Goal: Find specific page/section: Find specific page/section

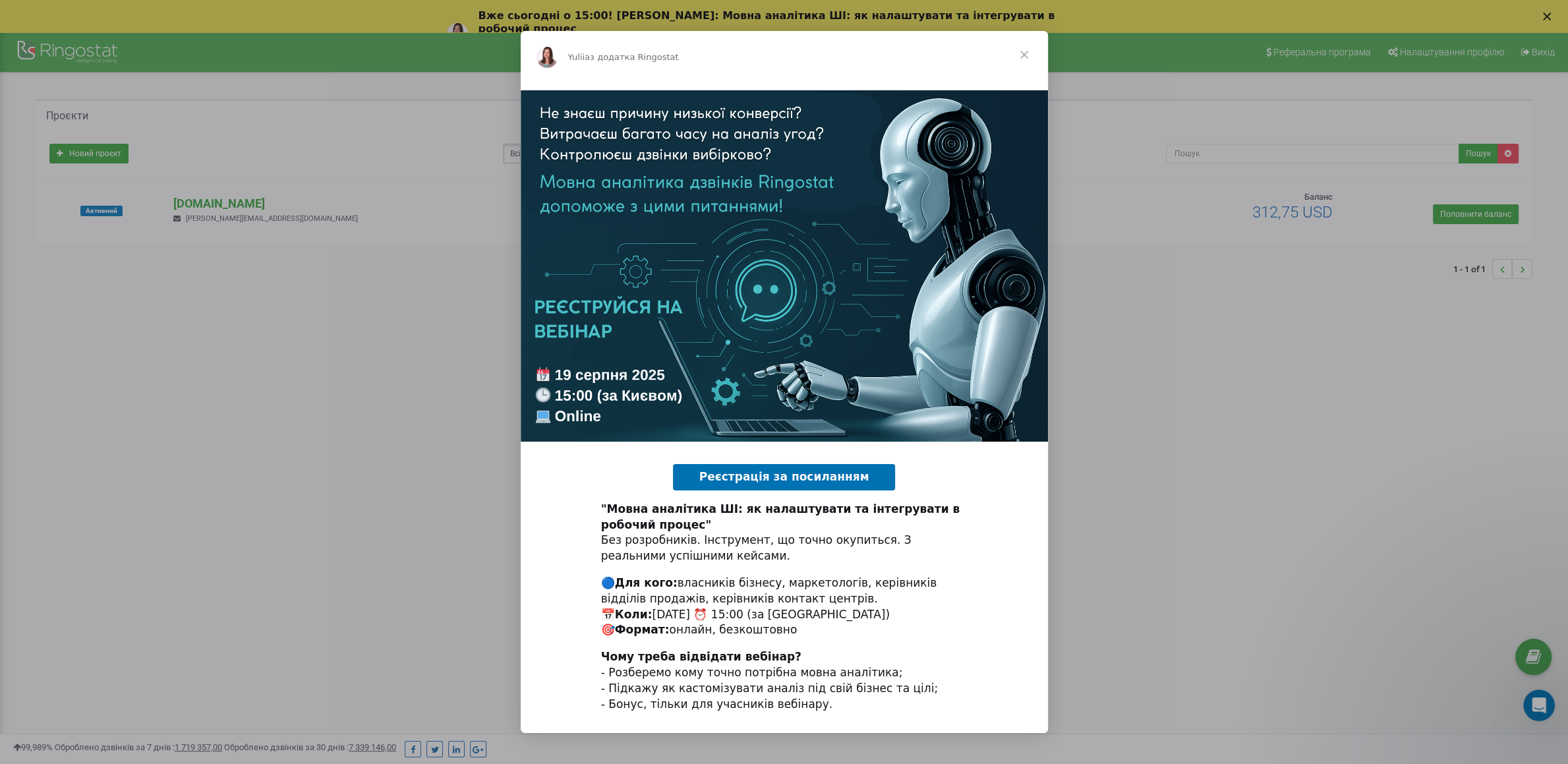
click at [1024, 59] on span "Закрити" at bounding box center [1024, 55] width 48 height 48
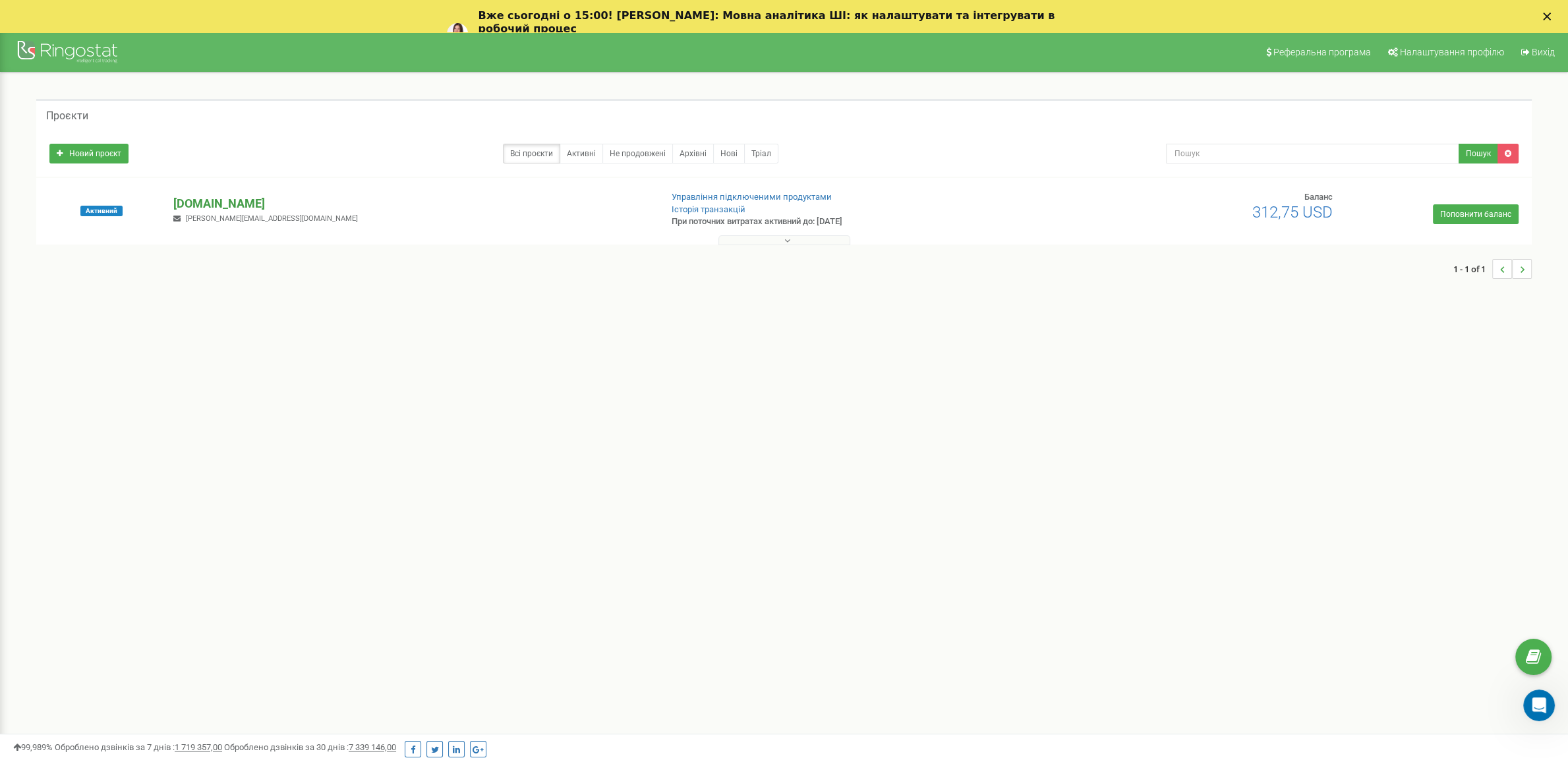
click at [223, 204] on p "[DOMAIN_NAME]" at bounding box center [411, 203] width 477 height 17
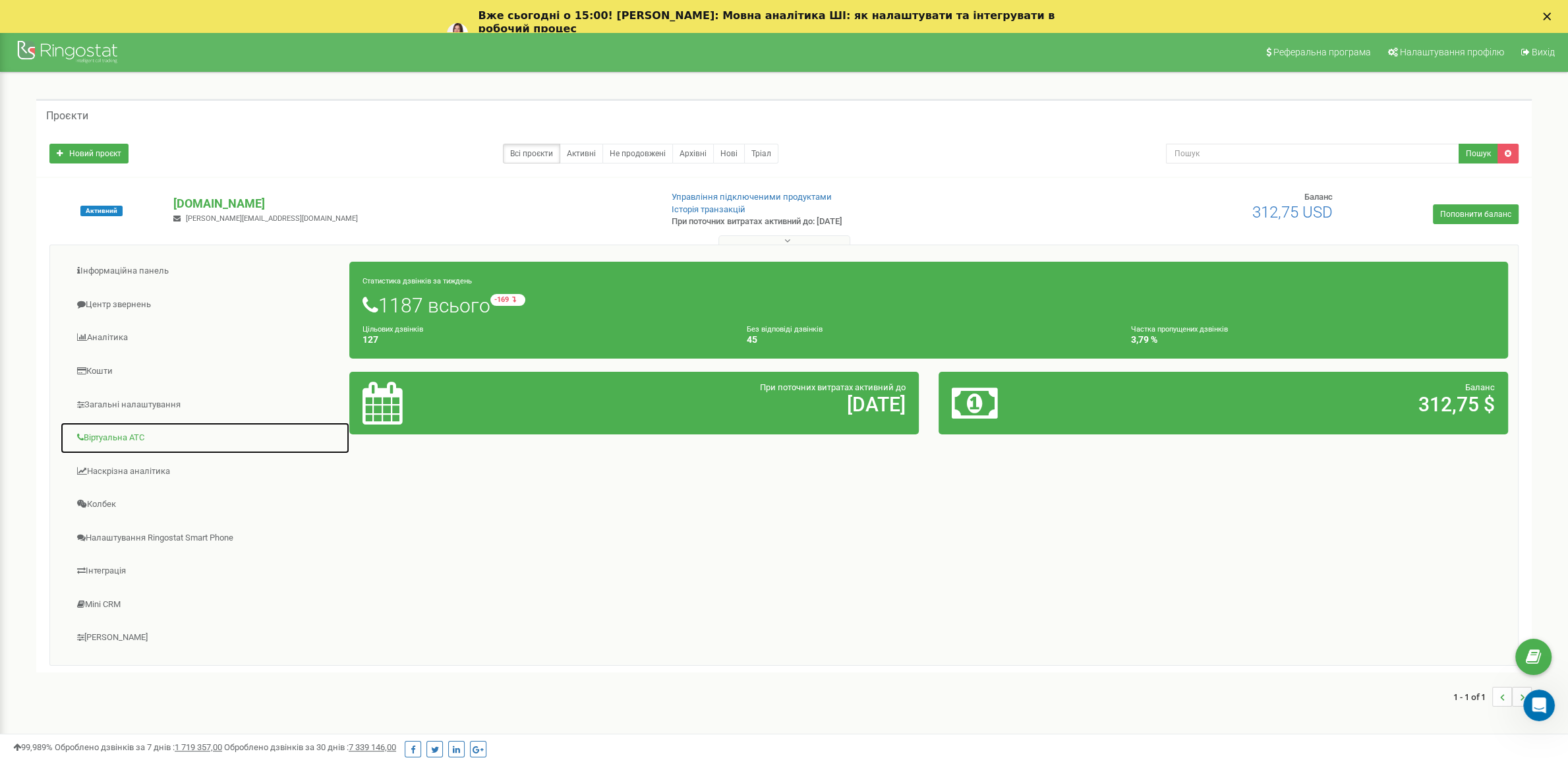
click at [142, 451] on link "Віртуальна АТС" at bounding box center [205, 438] width 290 height 32
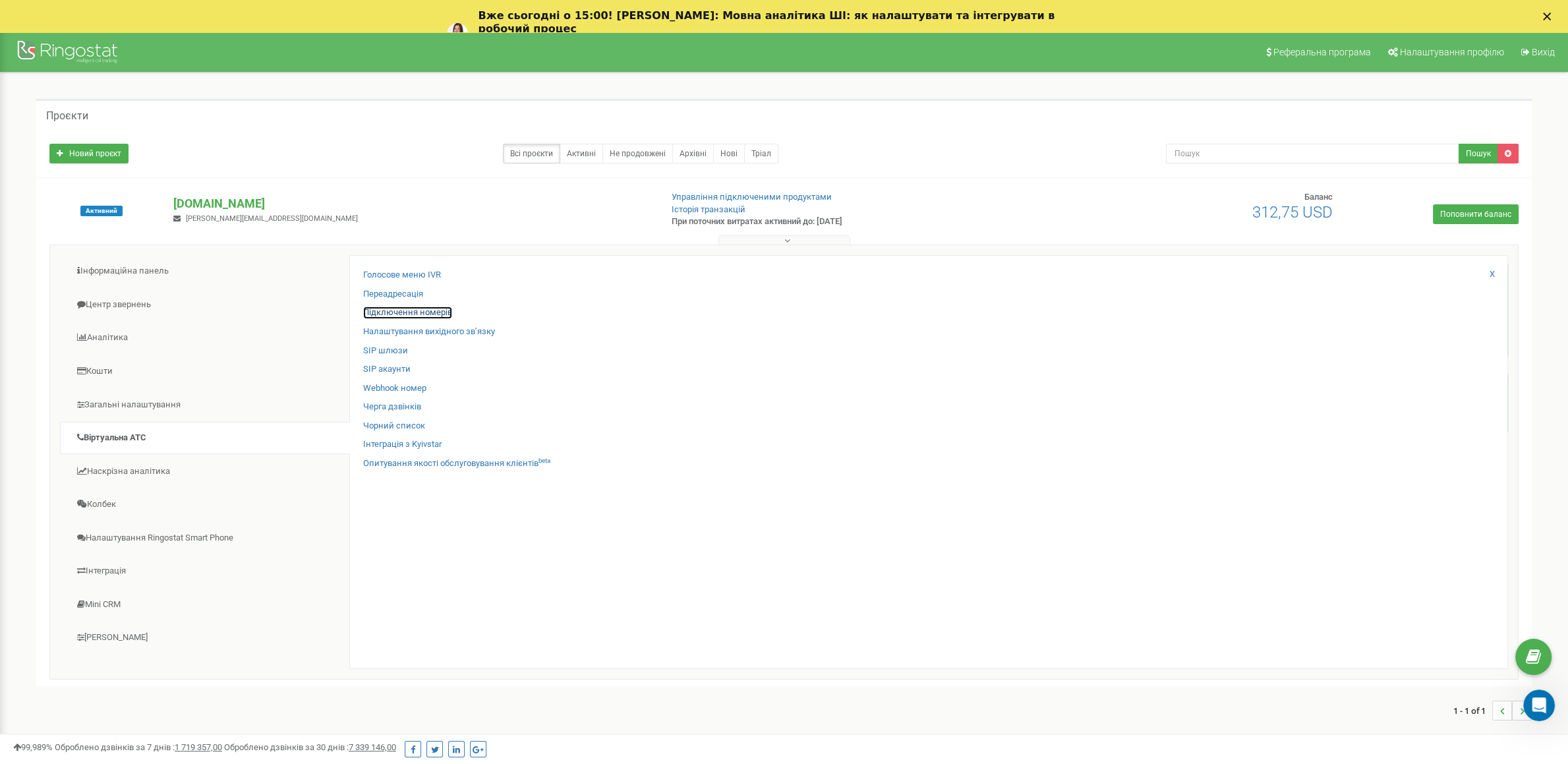
click at [421, 316] on link "Підключення номерів" at bounding box center [407, 313] width 89 height 12
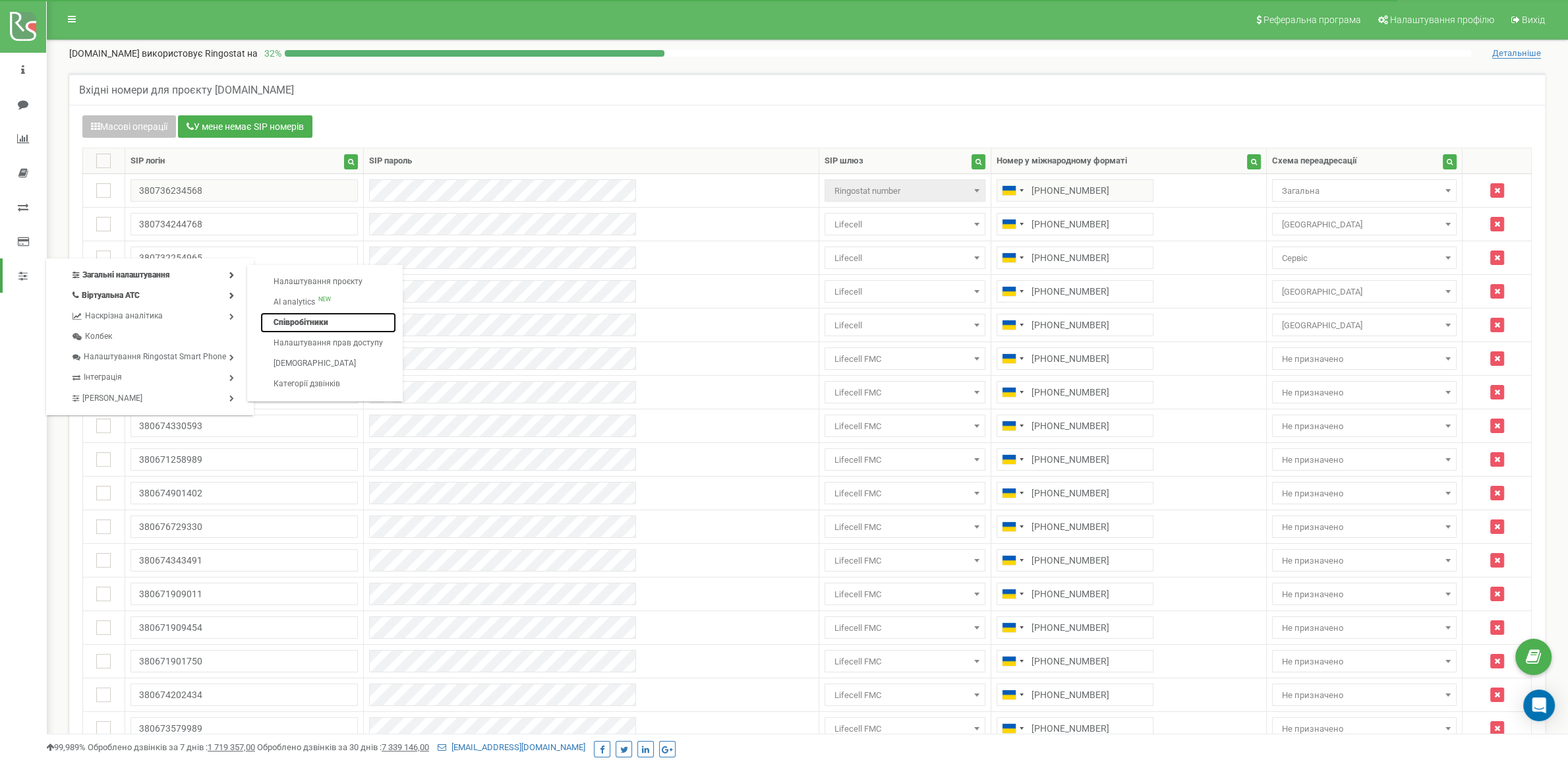
click at [307, 318] on link "Співробітники" at bounding box center [328, 323] width 136 height 20
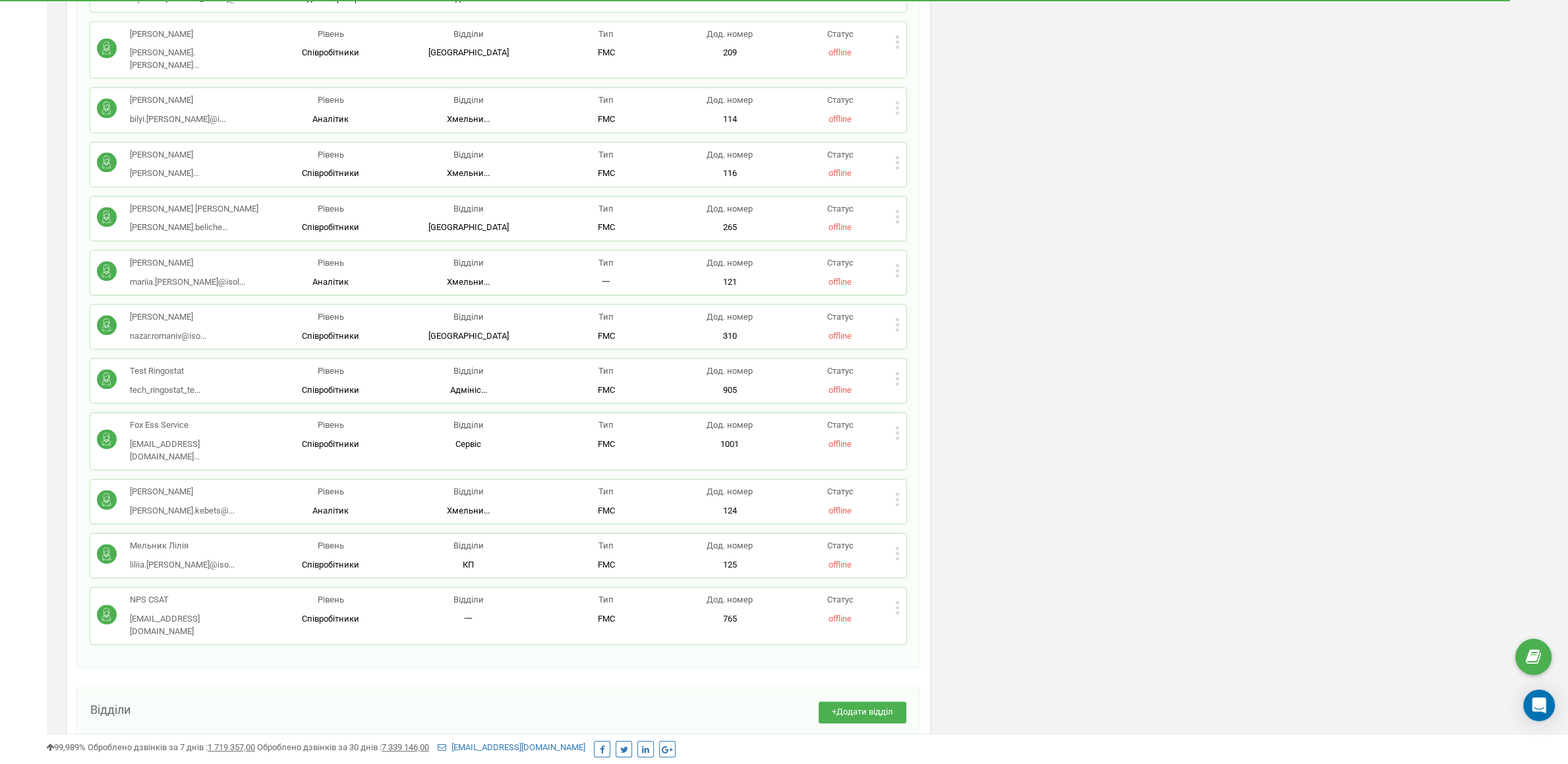
scroll to position [2008, 0]
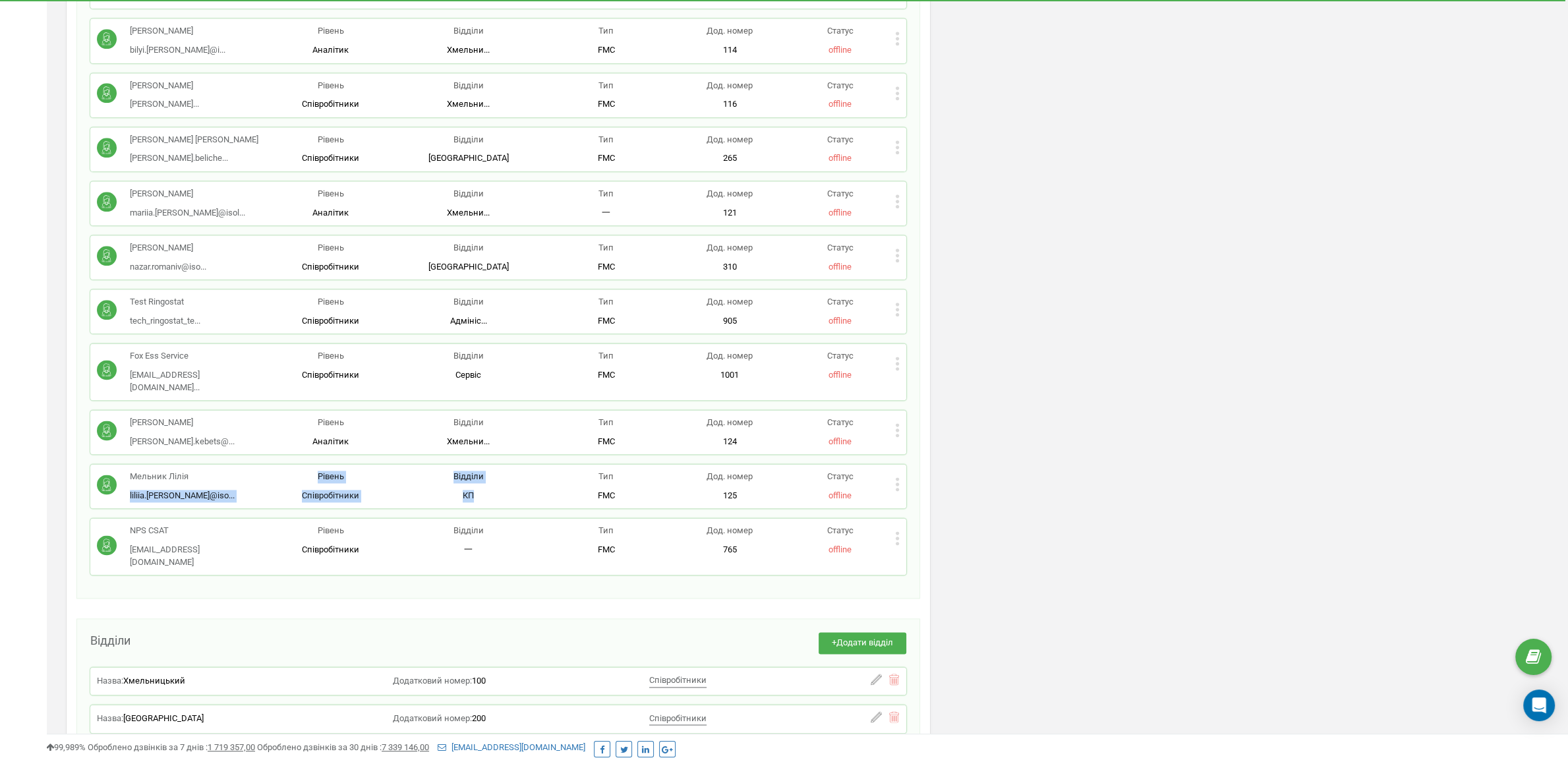
drag, startPoint x: 125, startPoint y: 414, endPoint x: 506, endPoint y: 419, distance: 381.0
click at [506, 471] on div "Мельник Лілія liliia.[PERSON_NAME]@iso... [EMAIL_ADDRESS][PERSON_NAME][DOMAIN_N…" at bounding box center [498, 486] width 802 height 31
click at [507, 490] on p "КП КП" at bounding box center [468, 496] width 138 height 12
